Goal: Use online tool/utility: Utilize a website feature to perform a specific function

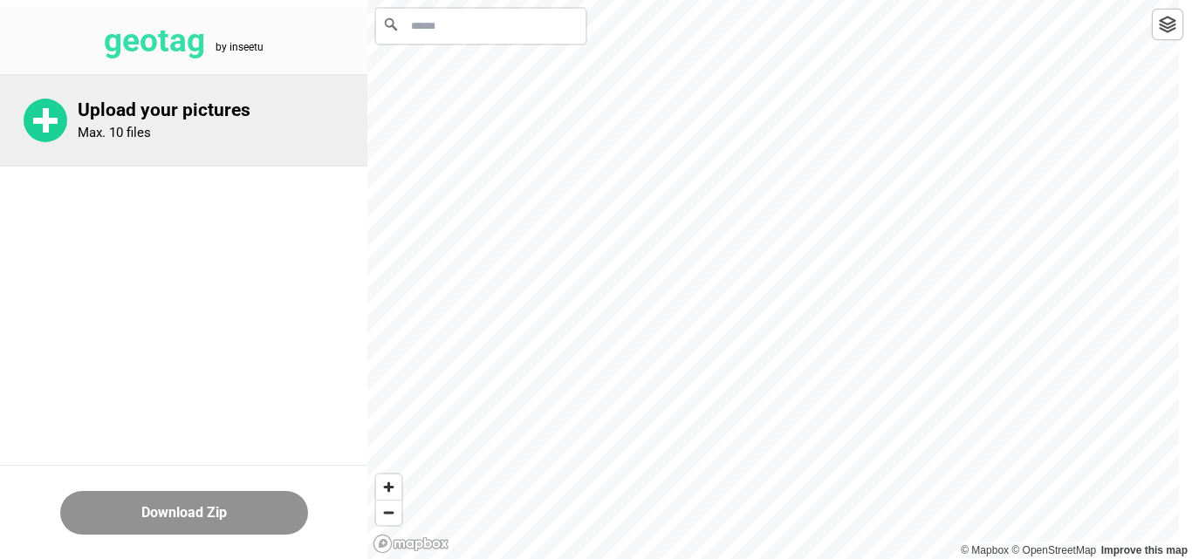
click at [202, 117] on p "Upload your pictures" at bounding box center [223, 110] width 290 height 22
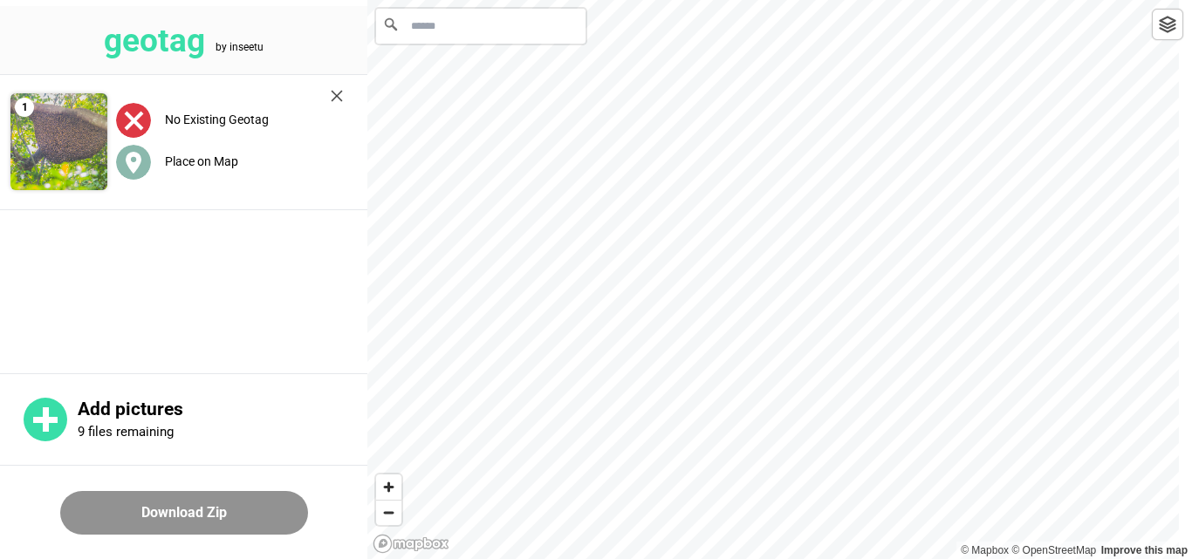
click at [131, 167] on icon at bounding box center [134, 163] width 16 height 22
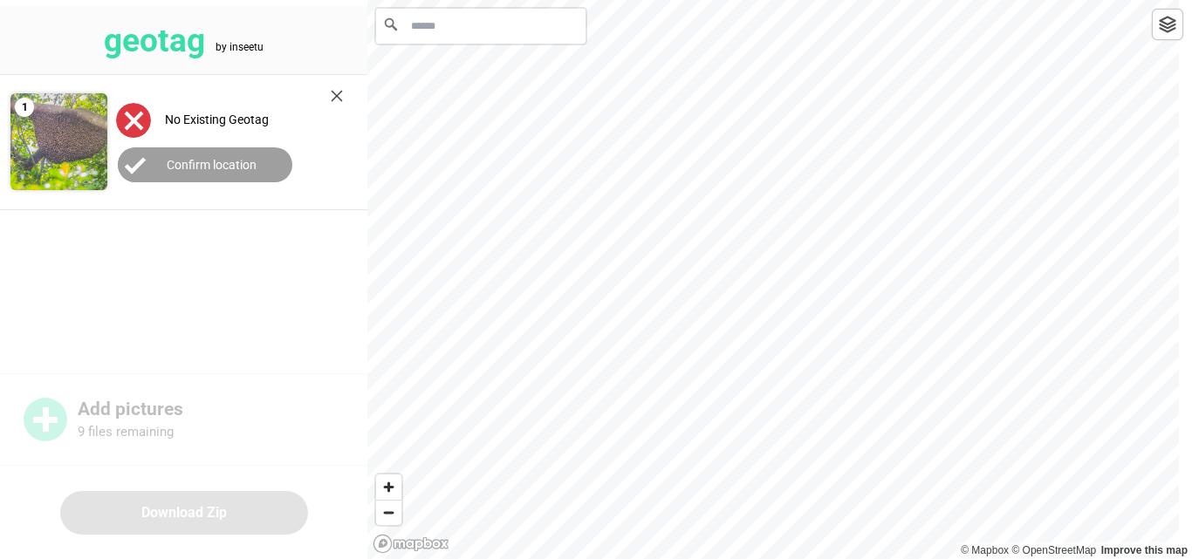
click at [300, 0] on div "geotag by inseetu 1 No Existing Geotag Confirm location Add pictures 9 files re…" at bounding box center [596, 0] width 1192 height 0
click at [1179, 379] on div "© Mapbox © OpenStreetMap Improve this map" at bounding box center [779, 279] width 824 height 559
click at [1167, 0] on div at bounding box center [779, 0] width 824 height 0
drag, startPoint x: 690, startPoint y: 247, endPoint x: 316, endPoint y: 372, distance: 394.5
click at [335, 0] on div "geotag by inseetu 1 No Existing Geotag Confirm location Add pictures 9 files re…" at bounding box center [596, 0] width 1192 height 0
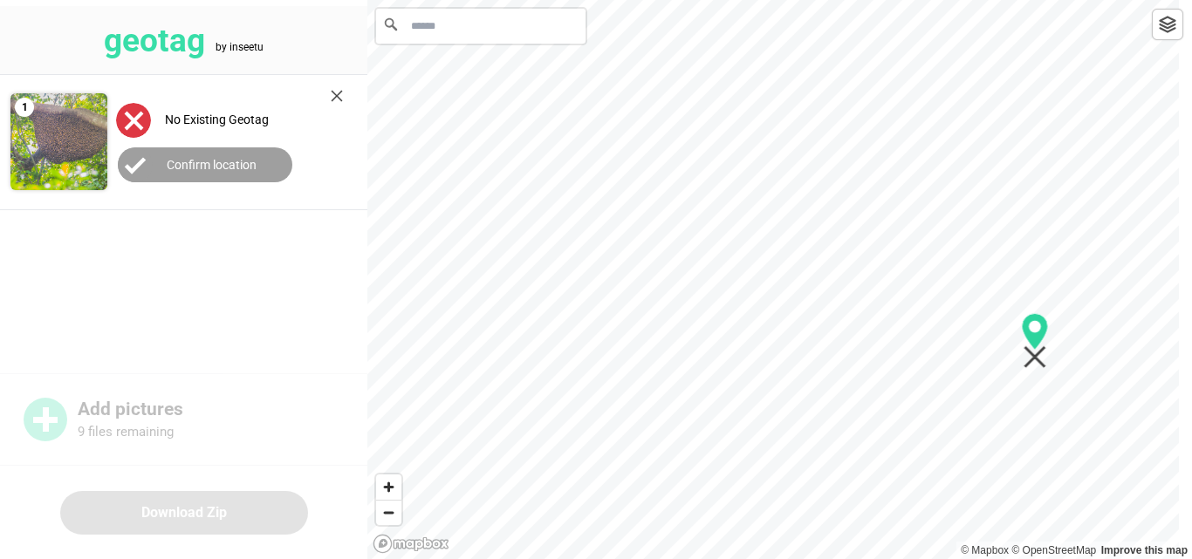
click at [1041, 0] on div at bounding box center [779, 0] width 824 height 0
click at [1035, 0] on div at bounding box center [779, 0] width 824 height 0
drag, startPoint x: 792, startPoint y: 374, endPoint x: 700, endPoint y: 472, distance: 134.5
click at [699, 472] on icon "Map marker" at bounding box center [700, 449] width 27 height 56
drag, startPoint x: 653, startPoint y: 79, endPoint x: 703, endPoint y: 211, distance: 141.6
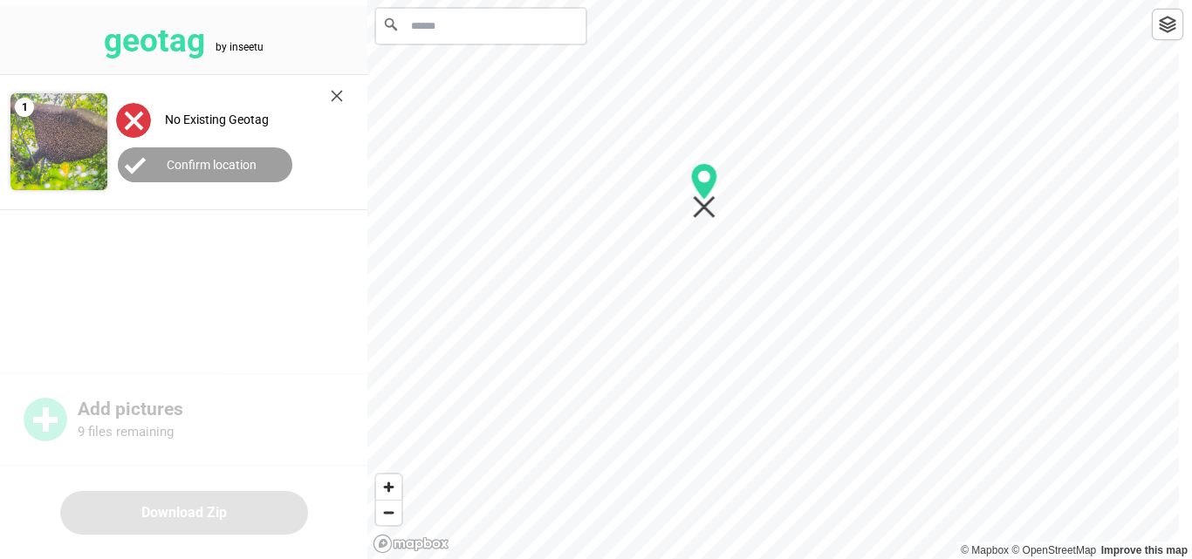
click at [703, 211] on icon "Map marker" at bounding box center [704, 191] width 27 height 56
drag, startPoint x: 752, startPoint y: 73, endPoint x: 661, endPoint y: 214, distance: 167.2
click at [661, 216] on icon "Map marker" at bounding box center [651, 208] width 23 height 23
click at [660, 297] on icon "Map marker" at bounding box center [657, 294] width 23 height 23
click at [640, 0] on html "geotag by inseetu 1 No Existing Geotag Confirm location Add pictures 9 files re…" at bounding box center [596, 0] width 1192 height 0
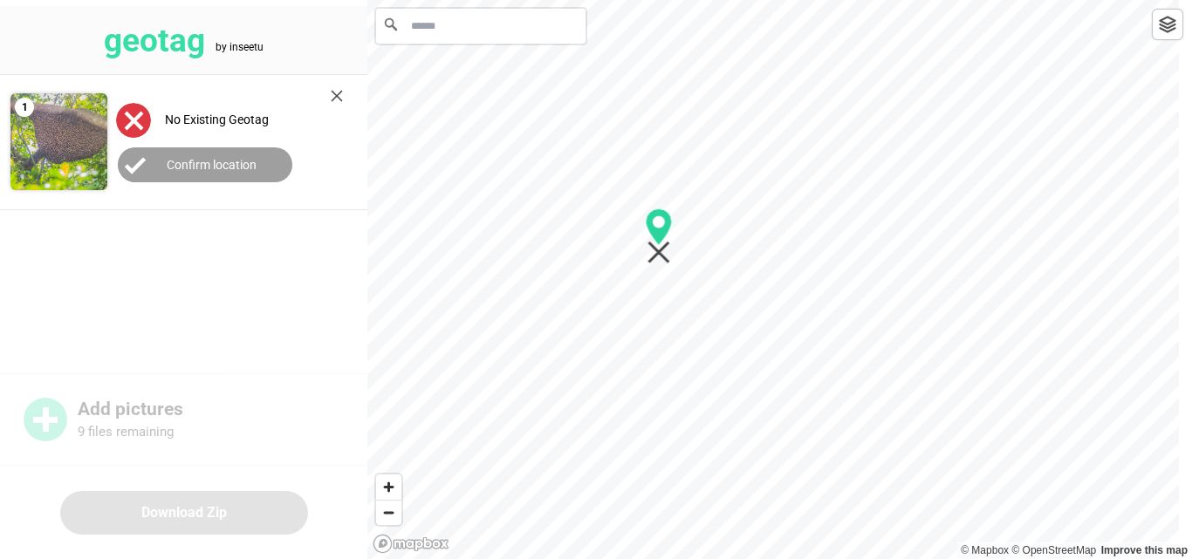
drag, startPoint x: 478, startPoint y: 117, endPoint x: 657, endPoint y: 253, distance: 224.7
click at [657, 253] on icon "Map marker" at bounding box center [658, 253] width 23 height 23
click at [797, 0] on div at bounding box center [779, 0] width 824 height 0
drag, startPoint x: 952, startPoint y: 44, endPoint x: 947, endPoint y: 236, distance: 191.1
click at [909, 256] on icon "Map marker" at bounding box center [899, 234] width 27 height 56
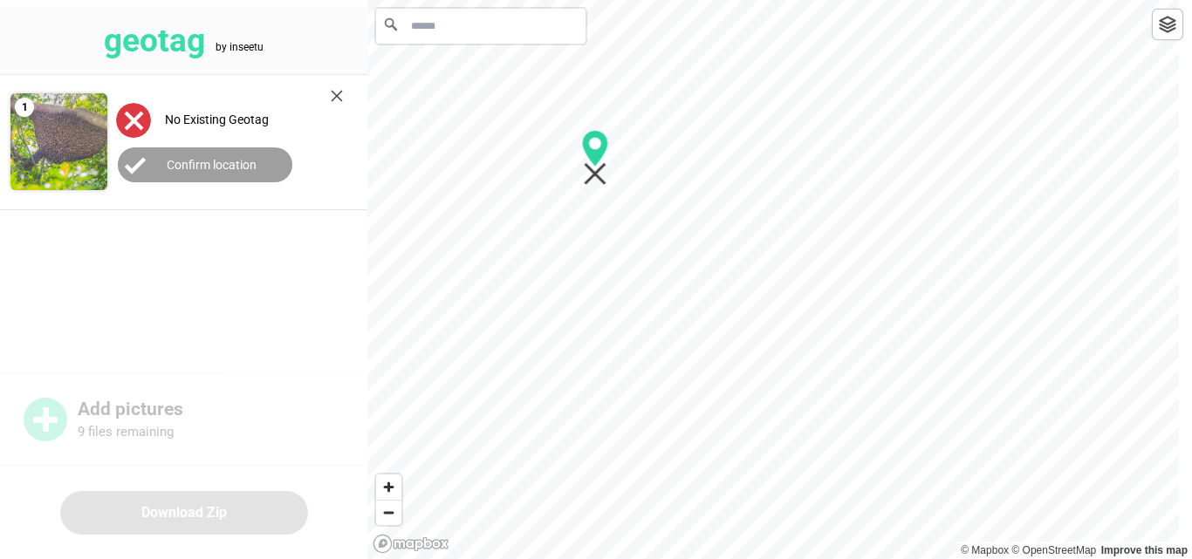
drag, startPoint x: 1089, startPoint y: 162, endPoint x: 593, endPoint y: 175, distance: 495.7
click at [592, 175] on icon "Map marker" at bounding box center [595, 174] width 23 height 23
click at [229, 159] on label "Confirm location" at bounding box center [212, 165] width 90 height 14
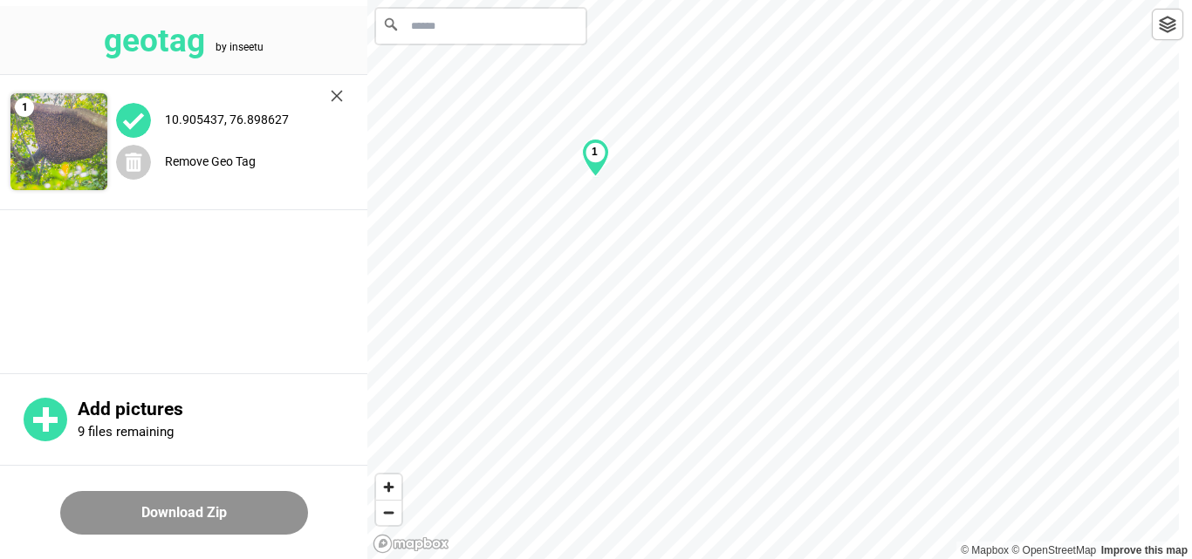
click at [186, 503] on button "Download Zip" at bounding box center [184, 513] width 248 height 44
click at [208, 166] on label "Remove Geo Tag" at bounding box center [210, 161] width 91 height 14
click at [214, 125] on label "No Existing Geotag" at bounding box center [217, 120] width 104 height 14
